Goal: Task Accomplishment & Management: Complete application form

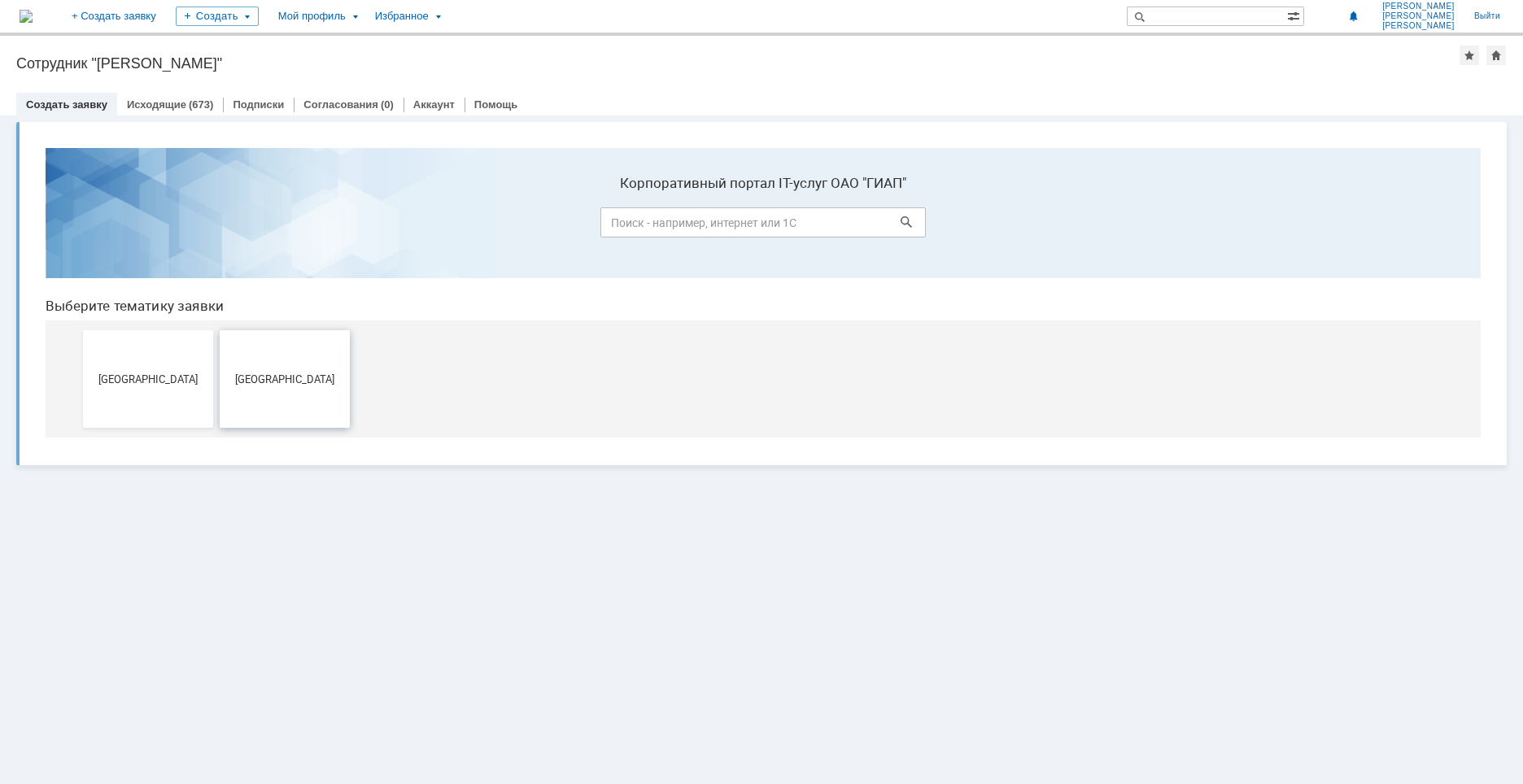
click at [295, 381] on span "[GEOGRAPHIC_DATA]" at bounding box center [285, 378] width 121 height 12
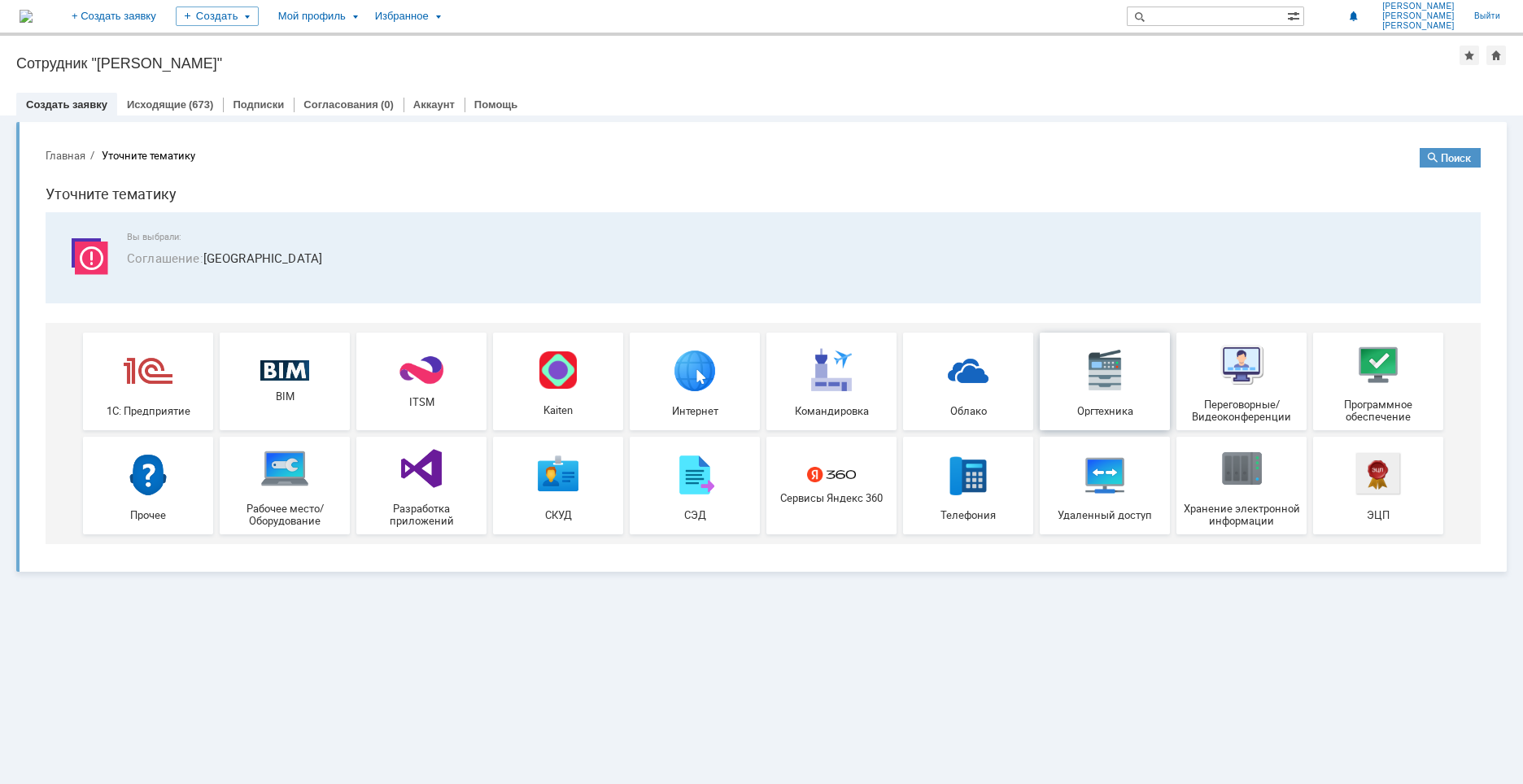
click at [1098, 392] on img at bounding box center [1104, 369] width 48 height 48
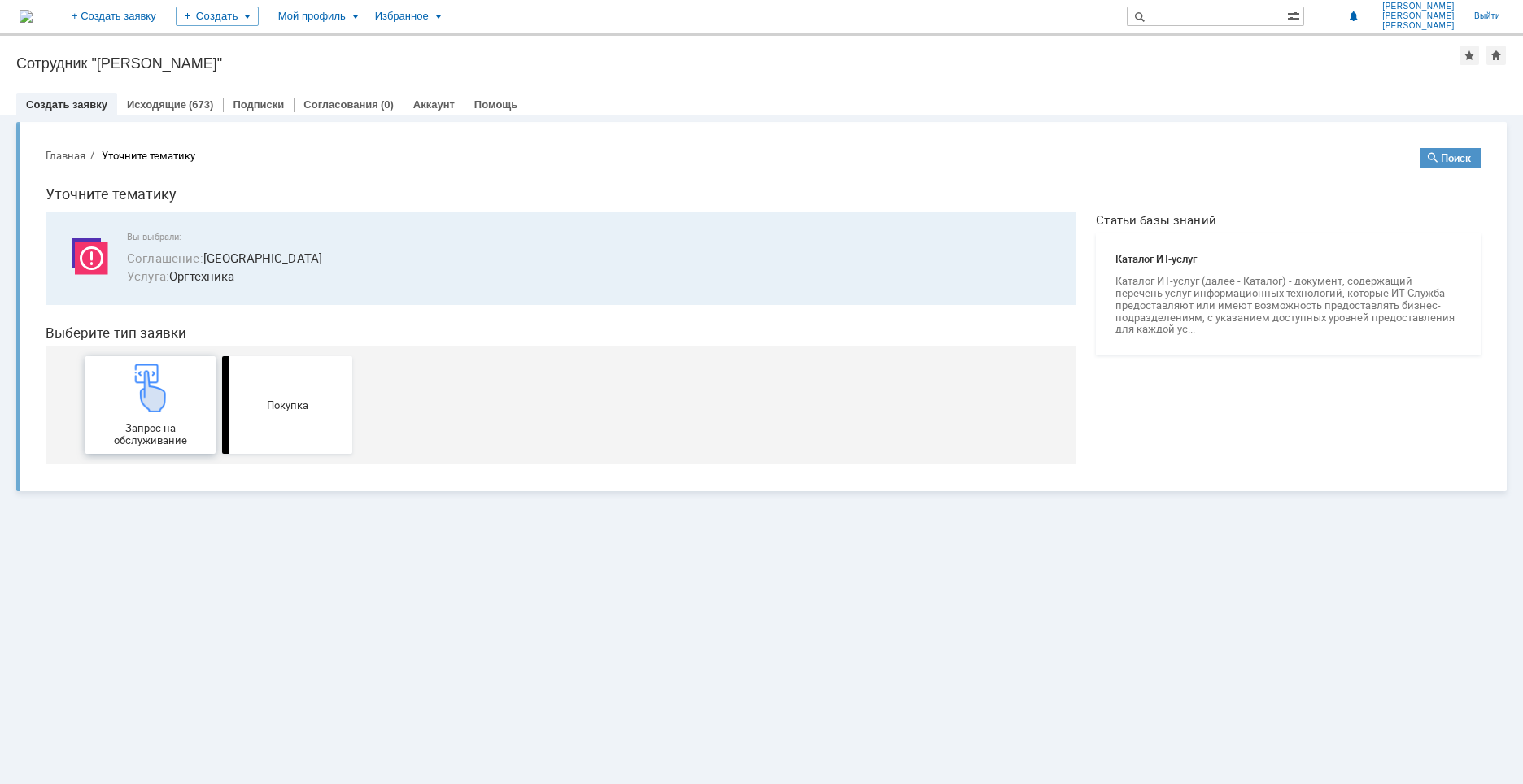
click at [162, 398] on img at bounding box center [150, 387] width 48 height 48
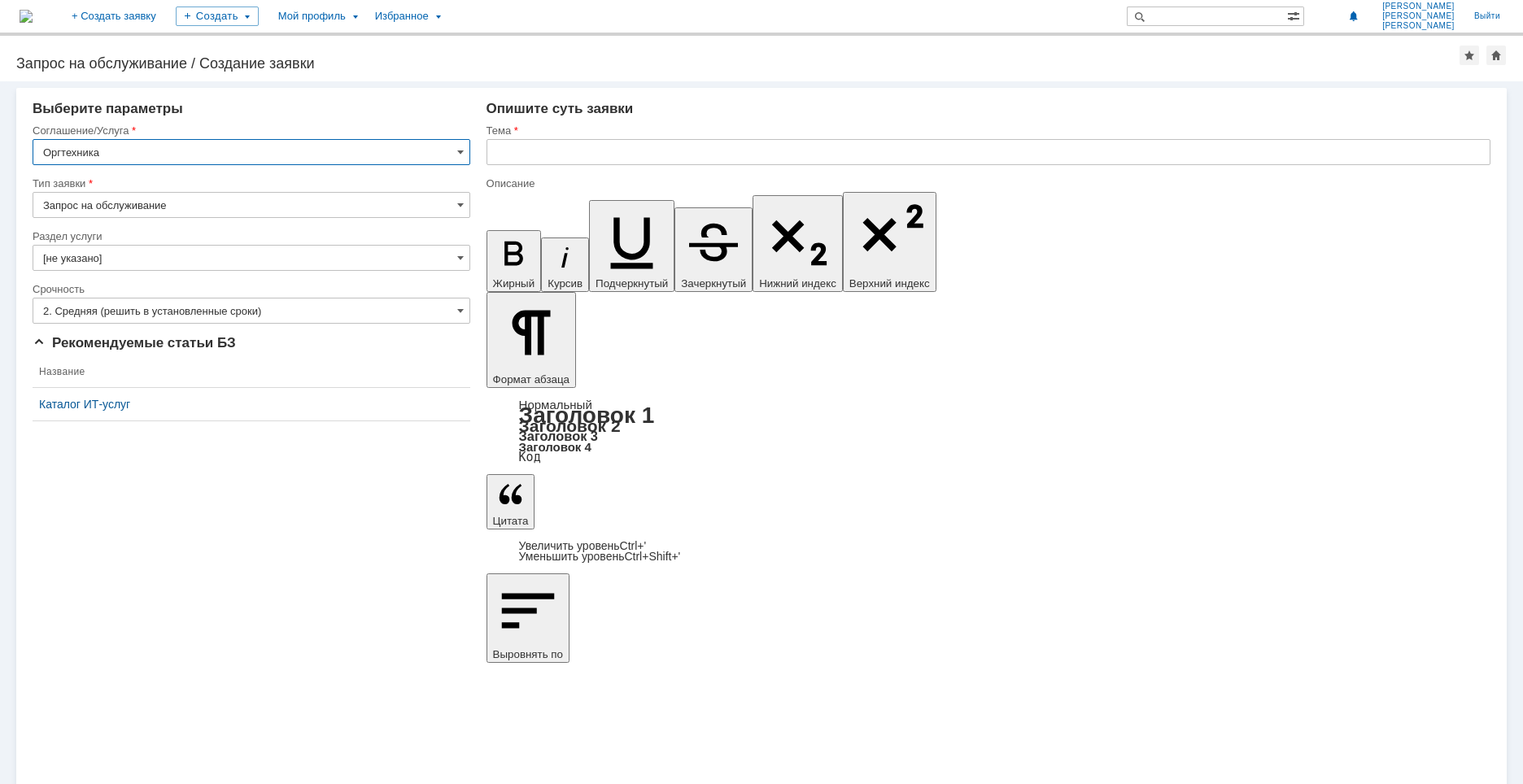
click at [262, 314] on input "2. Средняя (решить в установленные сроки)" at bounding box center [251, 310] width 438 height 26
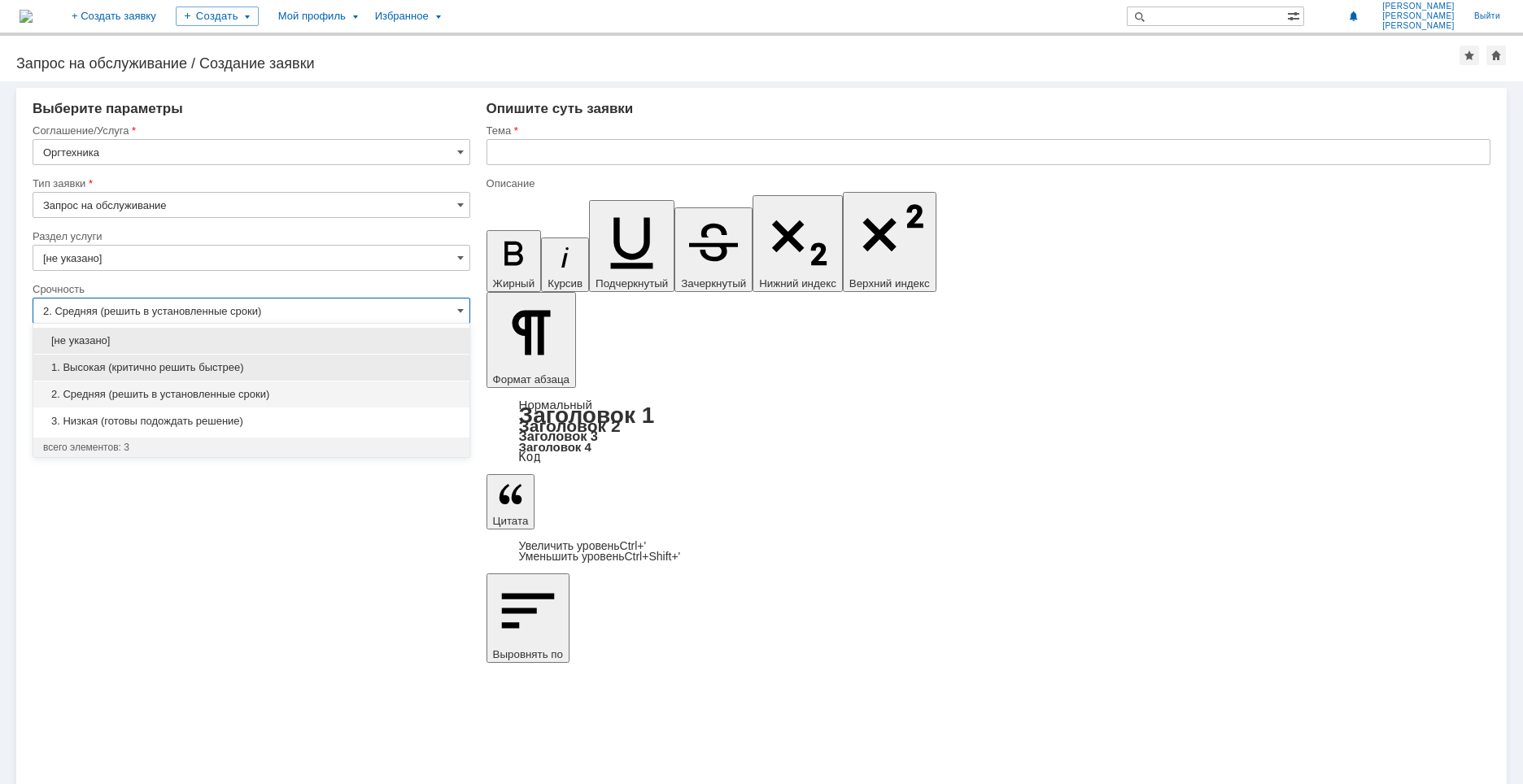
click at [218, 366] on span "1. Высокая (критично решить быстрее)" at bounding box center [252, 367] width 416 height 13
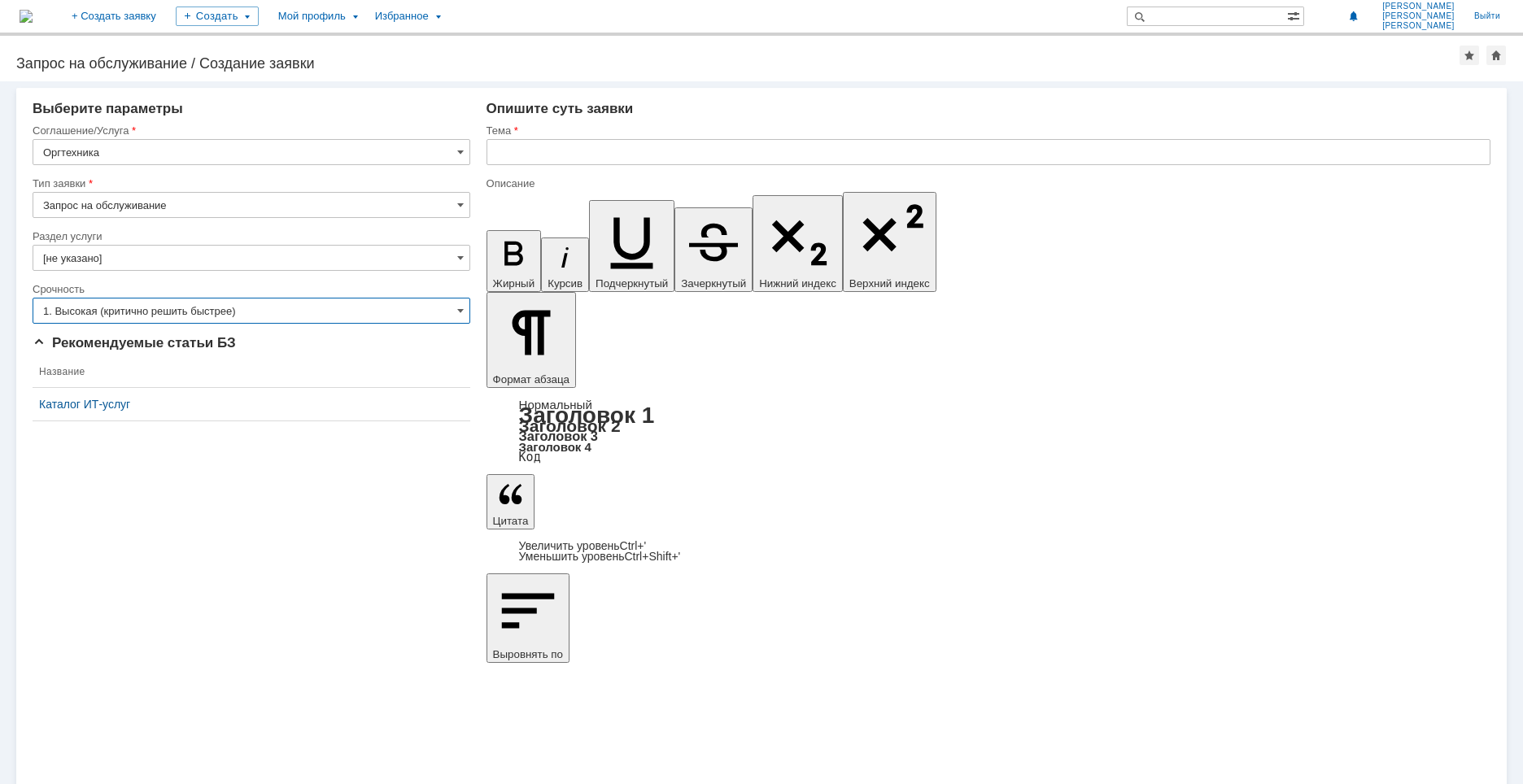
type input "1. Высокая (критично решить быстрее)"
click at [637, 152] on input "text" at bounding box center [988, 152] width 1004 height 26
drag, startPoint x: 662, startPoint y: 151, endPoint x: 467, endPoint y: 151, distance: 195.0
type input "Установить рулон А1 на LP-2070"
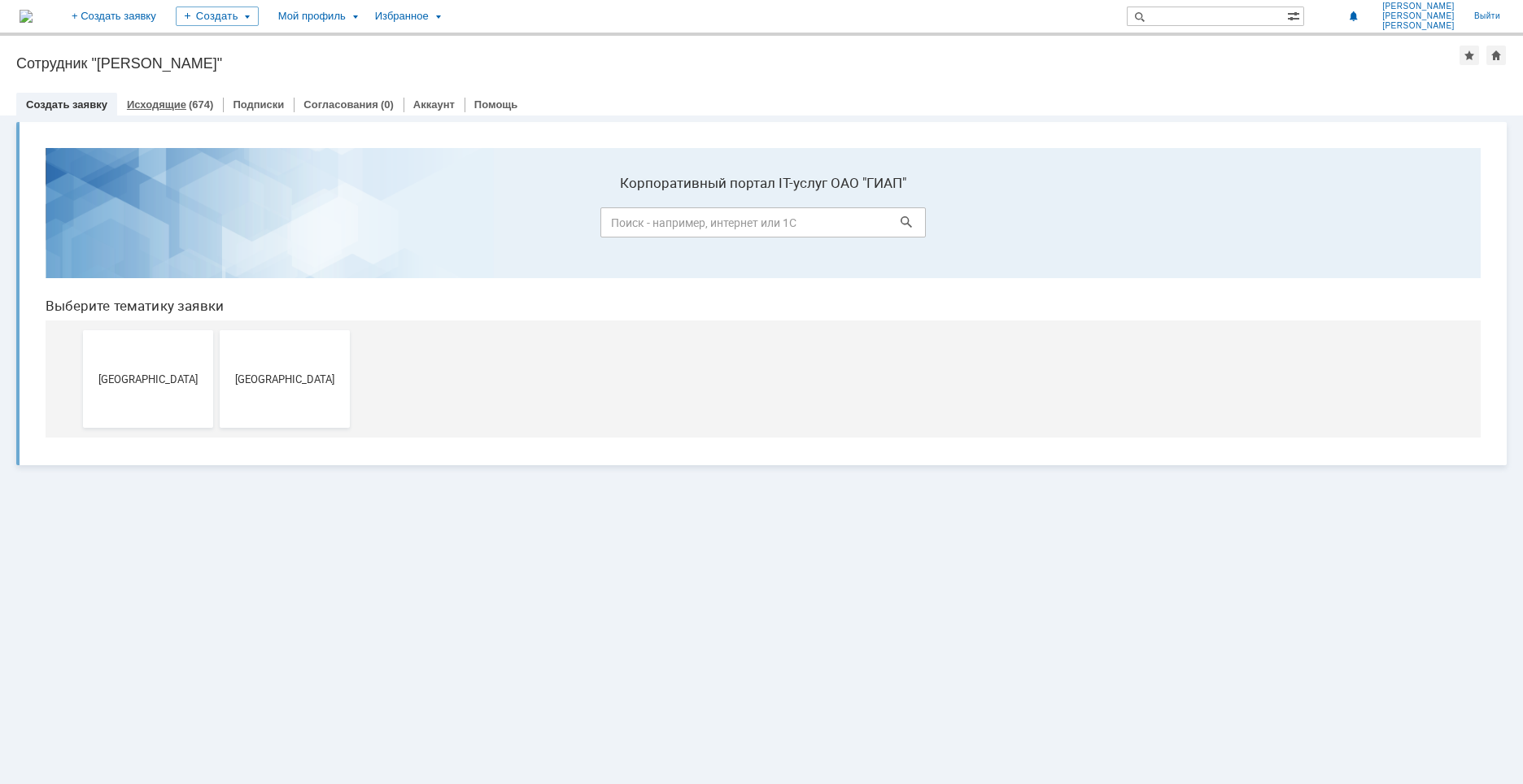
click at [194, 103] on div "(674)" at bounding box center [201, 104] width 25 height 12
click at [301, 375] on span "[GEOGRAPHIC_DATA]" at bounding box center [285, 378] width 121 height 12
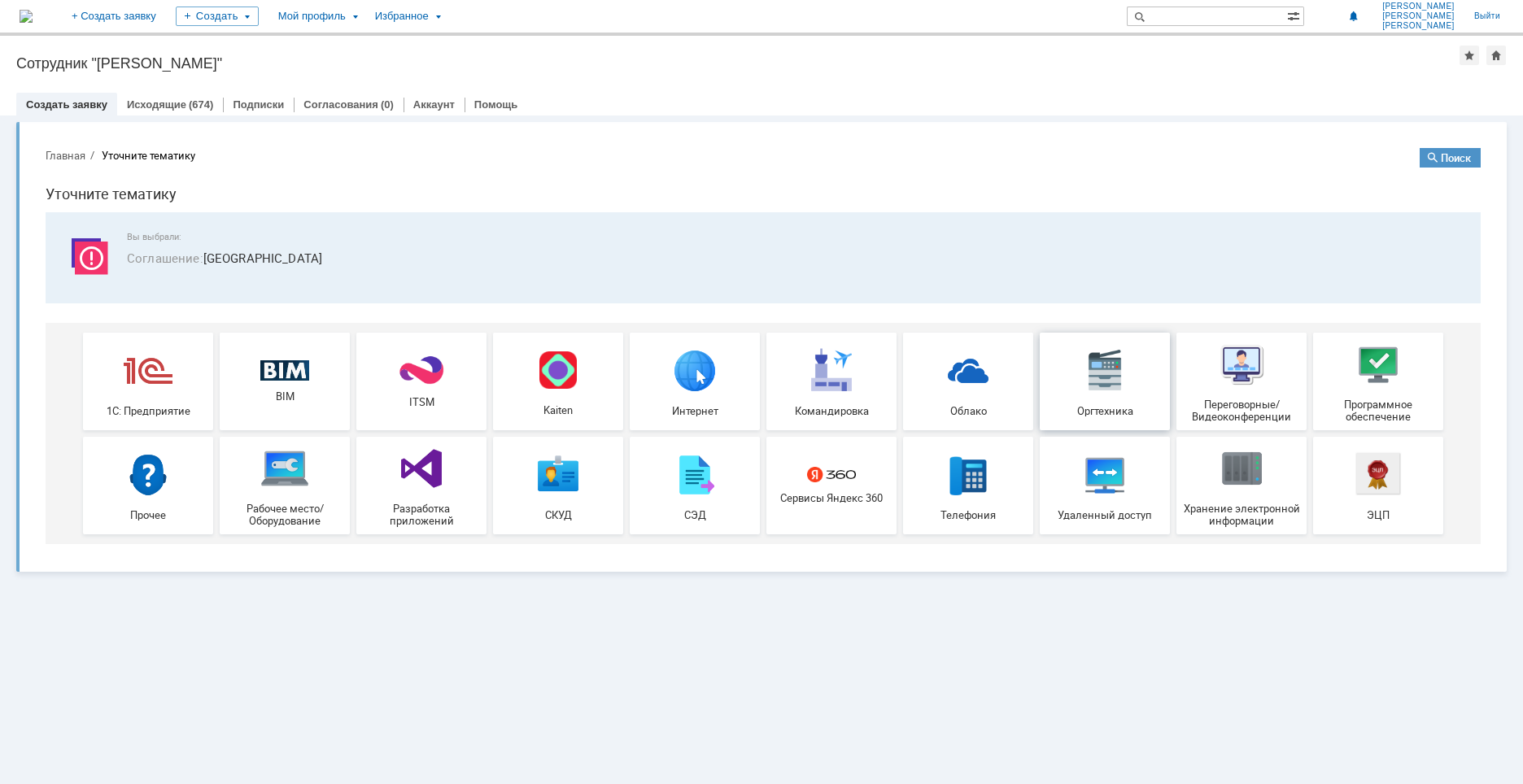
click at [1096, 370] on img at bounding box center [1104, 369] width 48 height 48
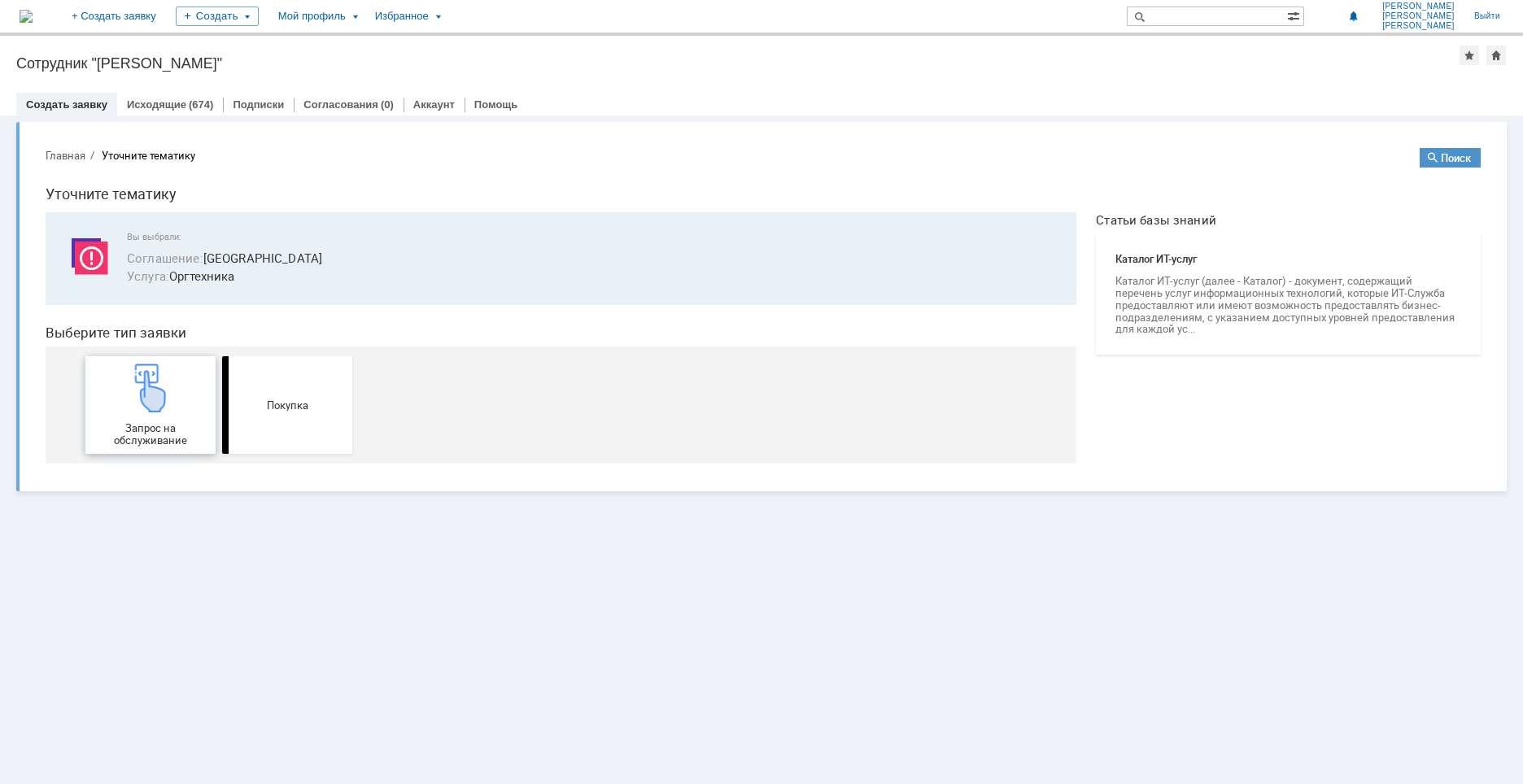
click at [166, 399] on img at bounding box center [150, 387] width 48 height 48
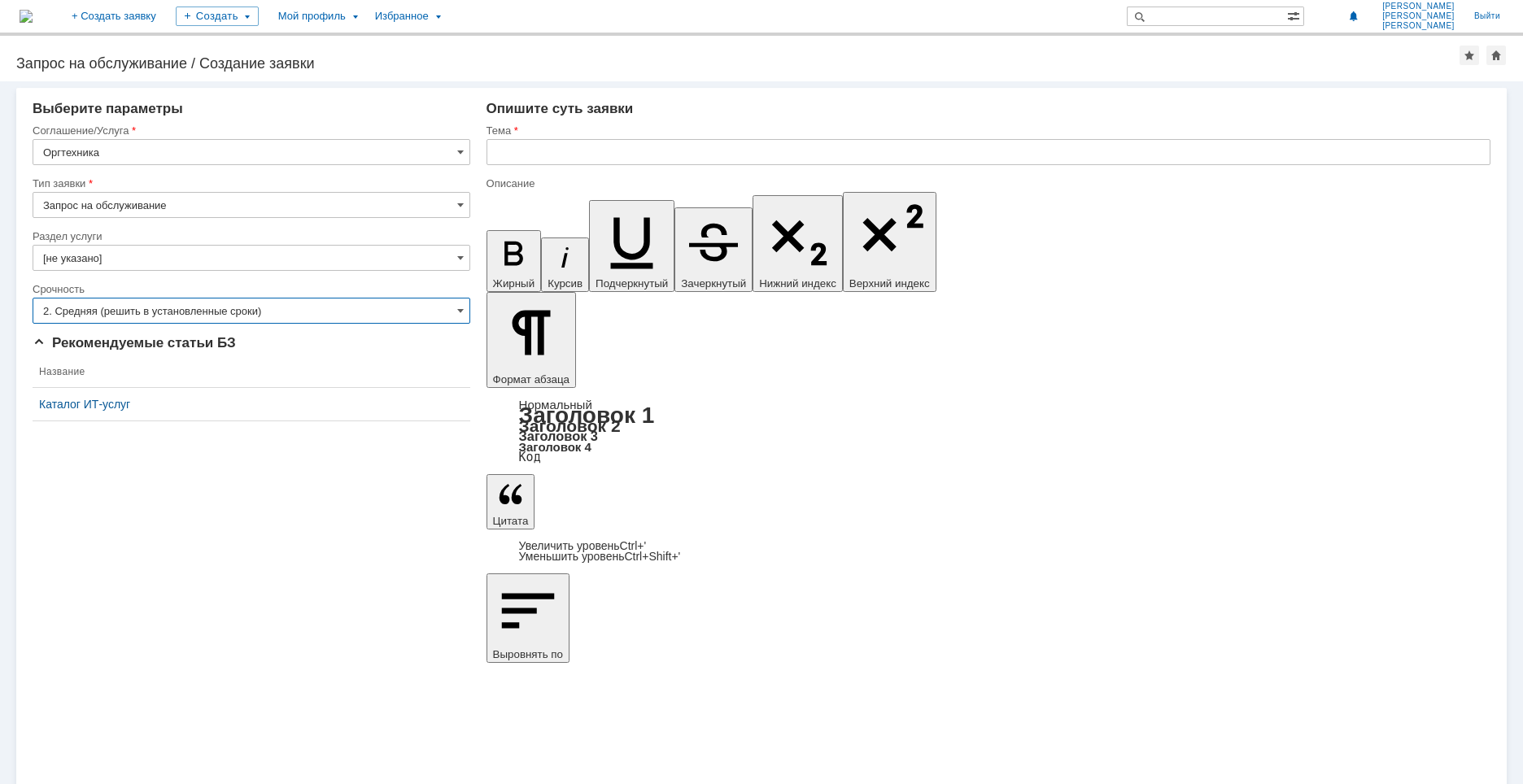
click at [202, 304] on input "2. Средняя (решить в установленные сроки)" at bounding box center [251, 310] width 438 height 26
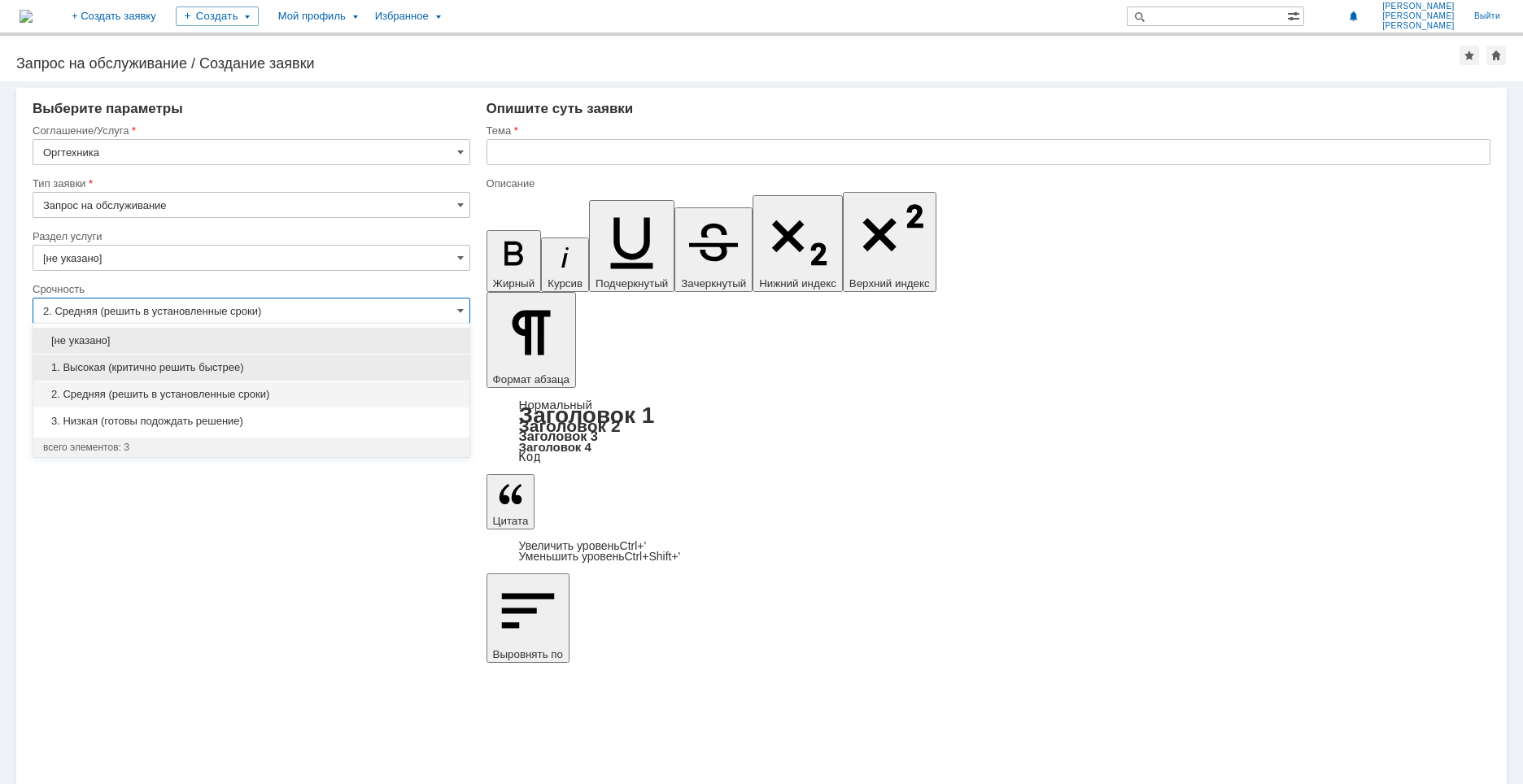
click at [199, 368] on span "1. Высокая (критично решить быстрее)" at bounding box center [252, 367] width 416 height 13
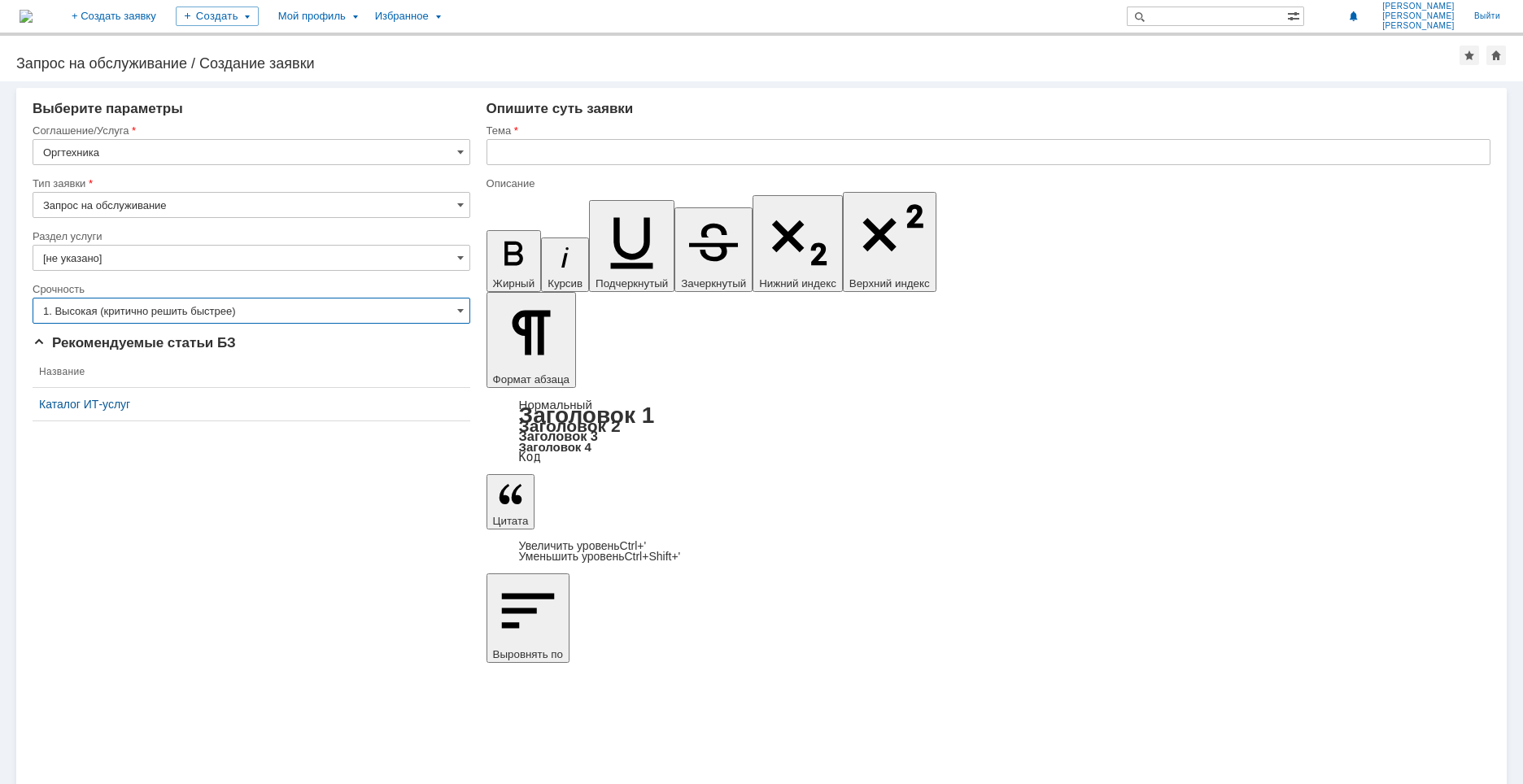
type input "1. Высокая (критично решить быстрее)"
click at [518, 155] on input "text" at bounding box center [988, 152] width 1004 height 26
drag, startPoint x: 544, startPoint y: 151, endPoint x: 510, endPoint y: 157, distance: 34.5
click at [510, 157] on input "Заменить тонер на LP-2070" at bounding box center [988, 152] width 1004 height 26
drag, startPoint x: 648, startPoint y: 144, endPoint x: 484, endPoint y: 157, distance: 164.5
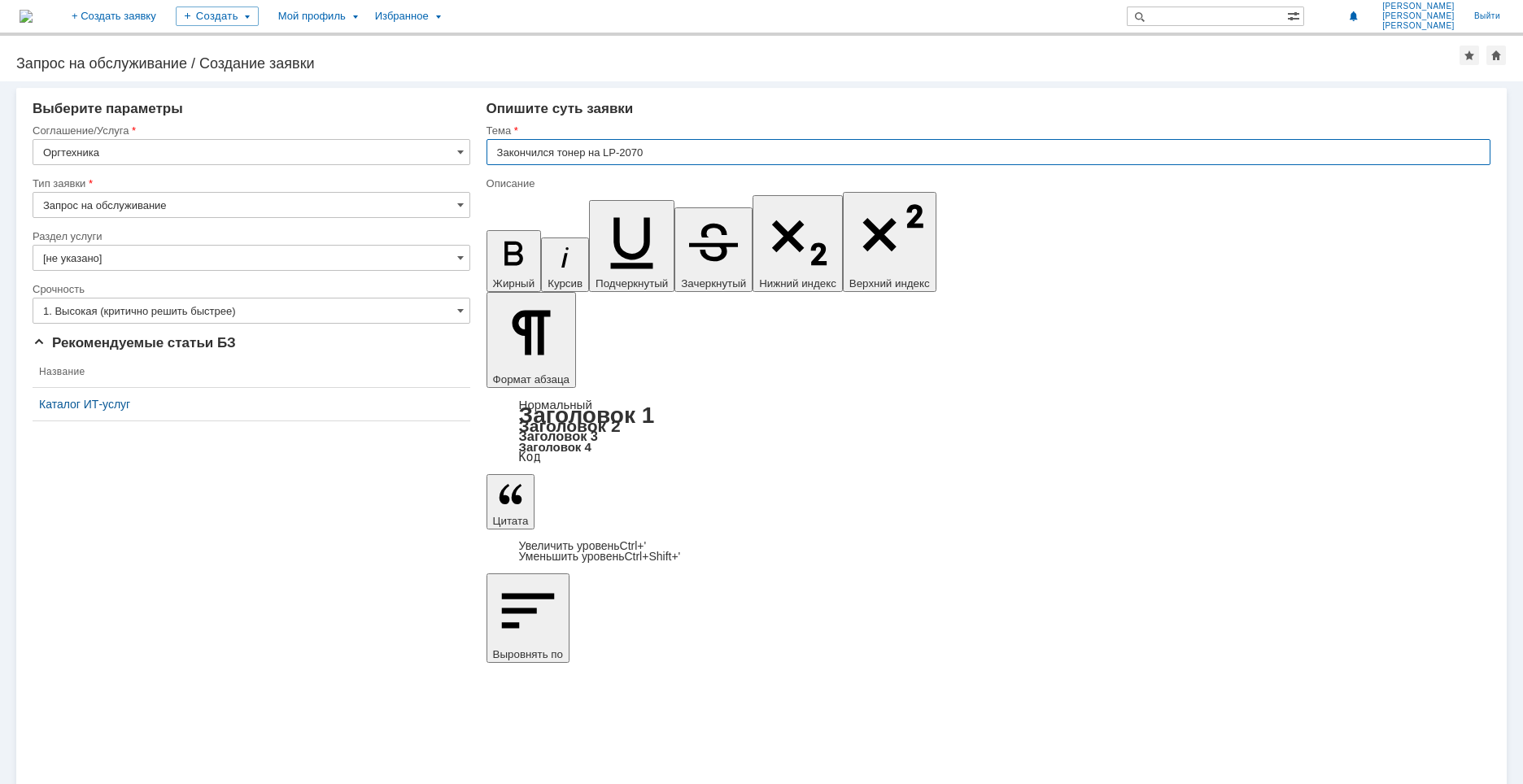
type input "Закончился тонер на LP-2070"
